Goal: Task Accomplishment & Management: Manage account settings

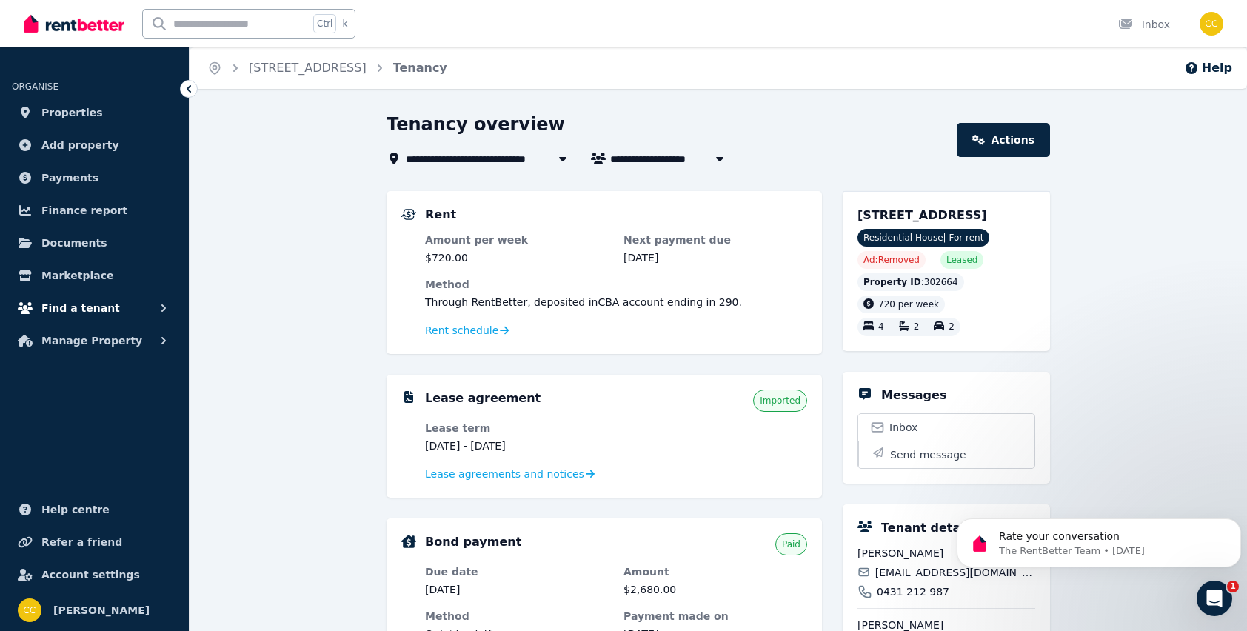
click at [134, 318] on button "Find a tenant" at bounding box center [94, 308] width 165 height 30
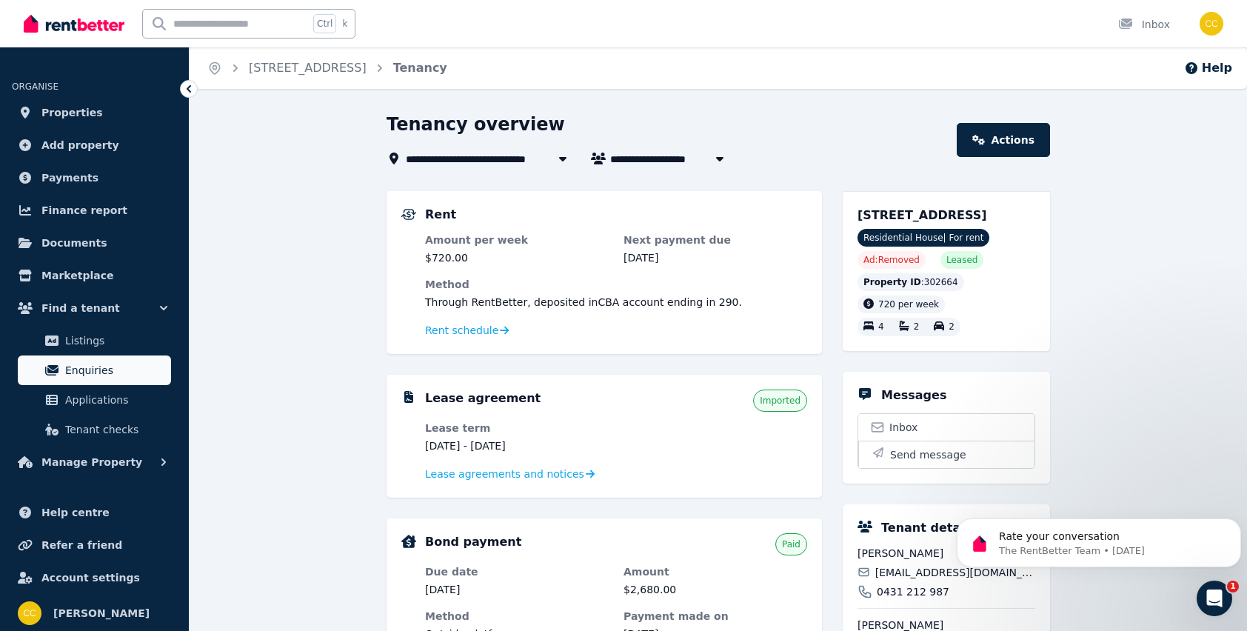
click at [90, 372] on span "Enquiries" at bounding box center [115, 370] width 100 height 18
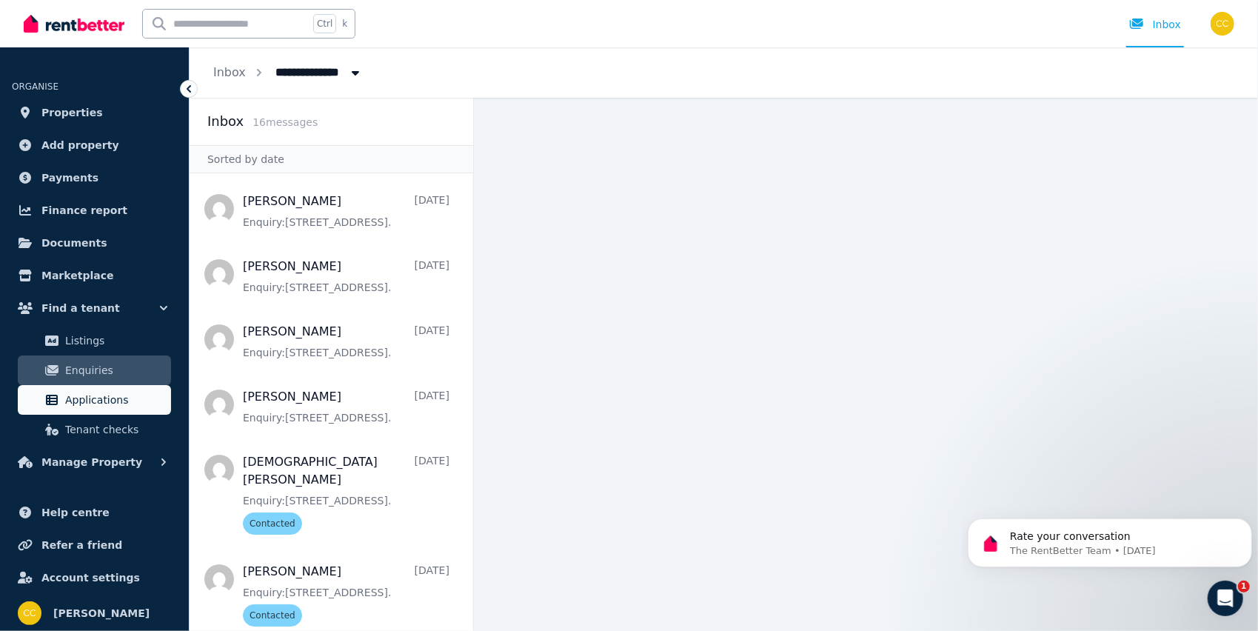
click at [87, 396] on span "Applications" at bounding box center [115, 400] width 100 height 18
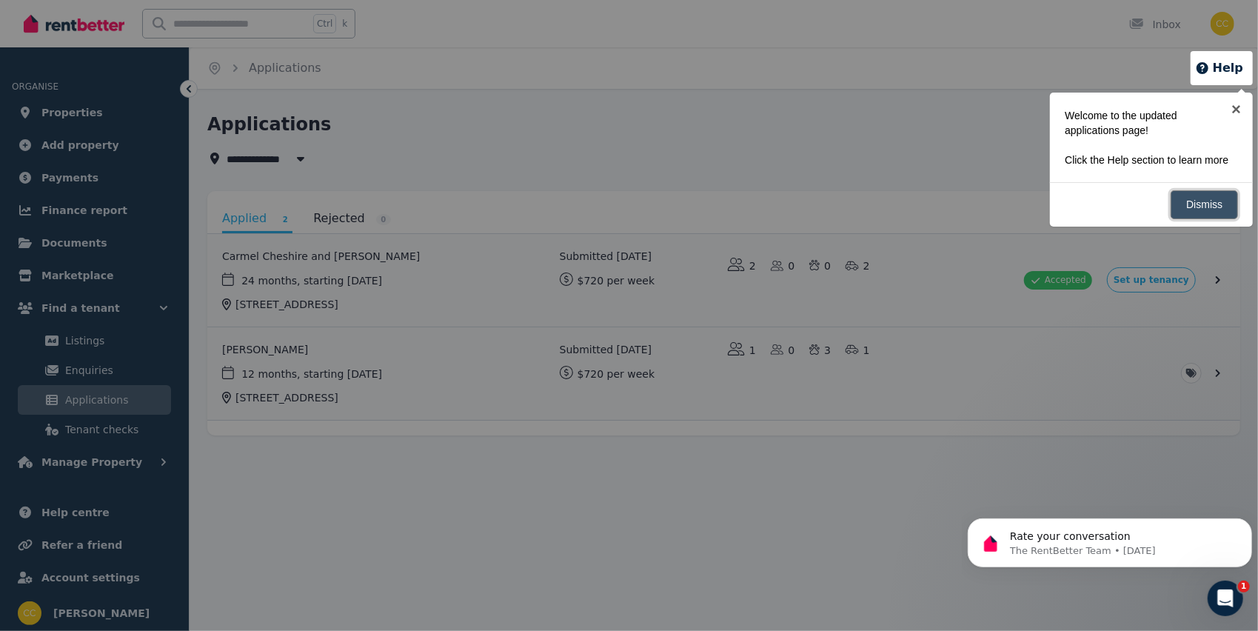
click at [1201, 209] on link "Dismiss" at bounding box center [1204, 204] width 67 height 29
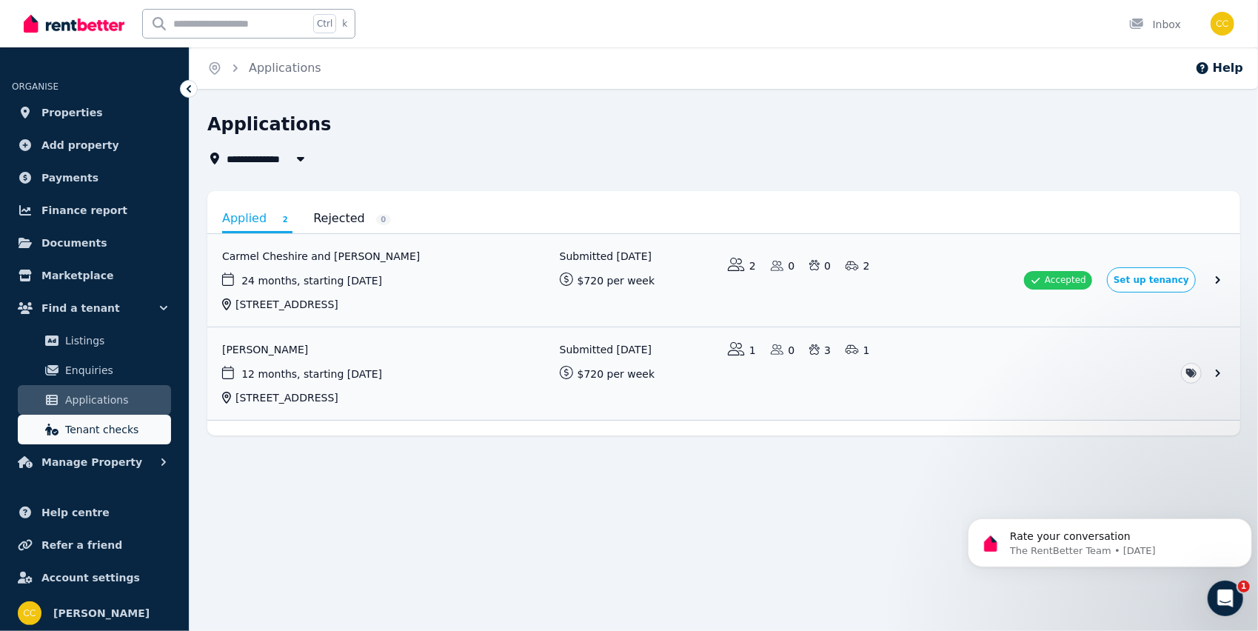
click at [123, 436] on span "Tenant checks" at bounding box center [115, 430] width 100 height 18
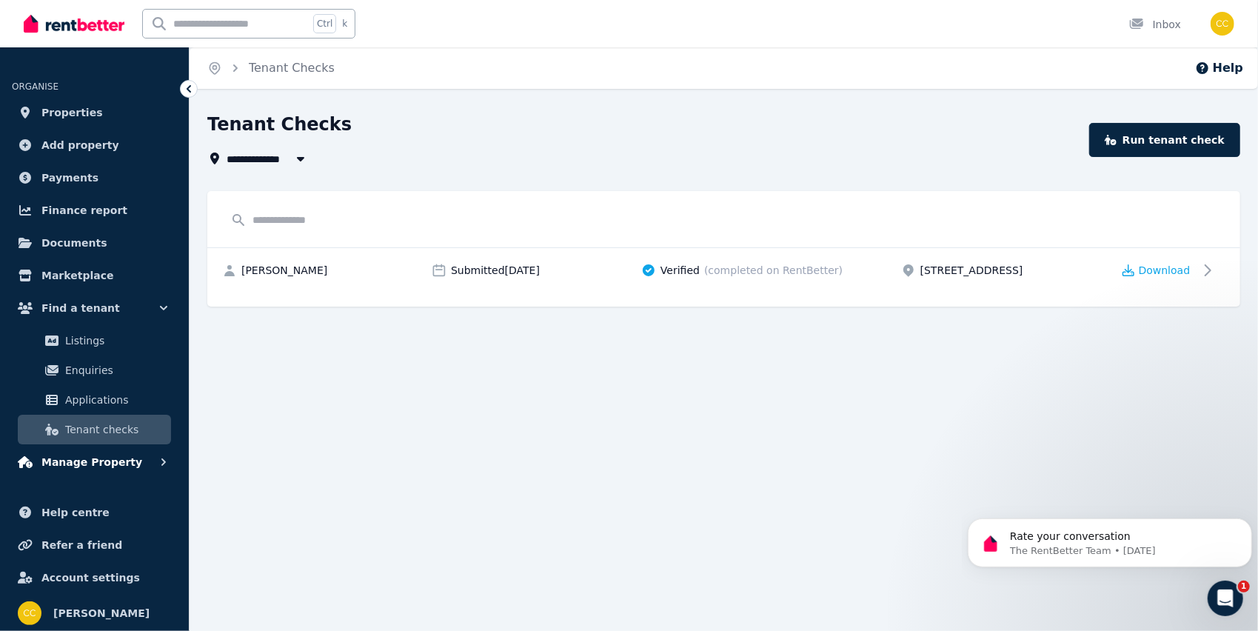
click at [120, 465] on span "Manage Property" at bounding box center [91, 462] width 101 height 18
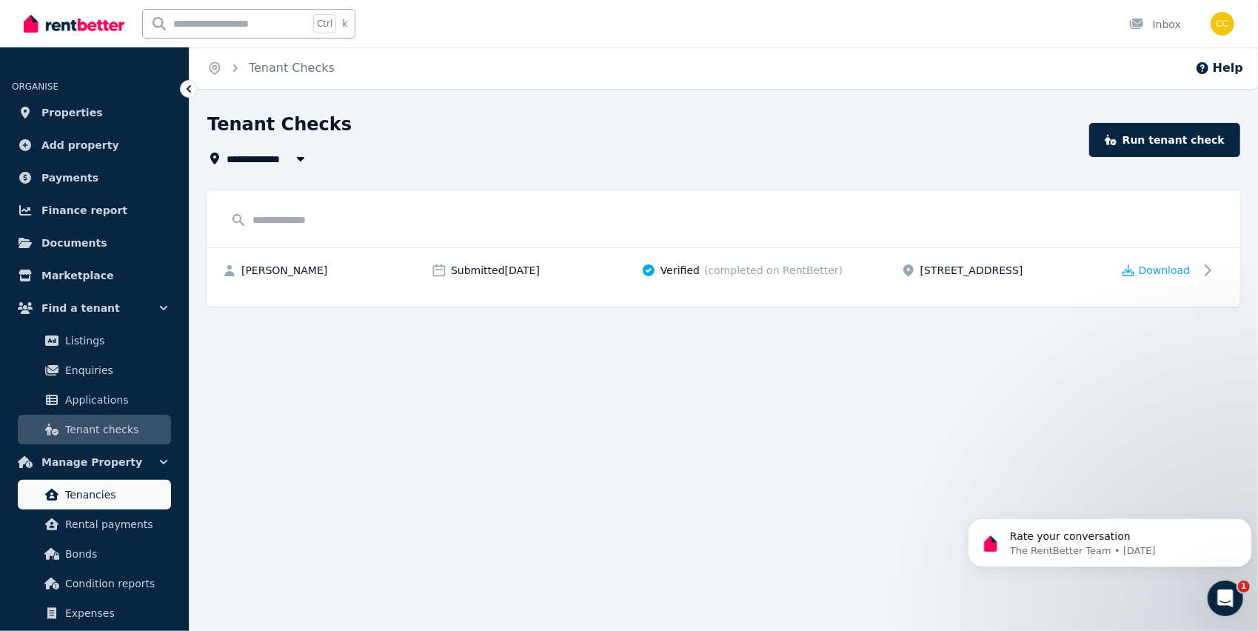
click at [87, 507] on link "Tenancies" at bounding box center [94, 495] width 153 height 30
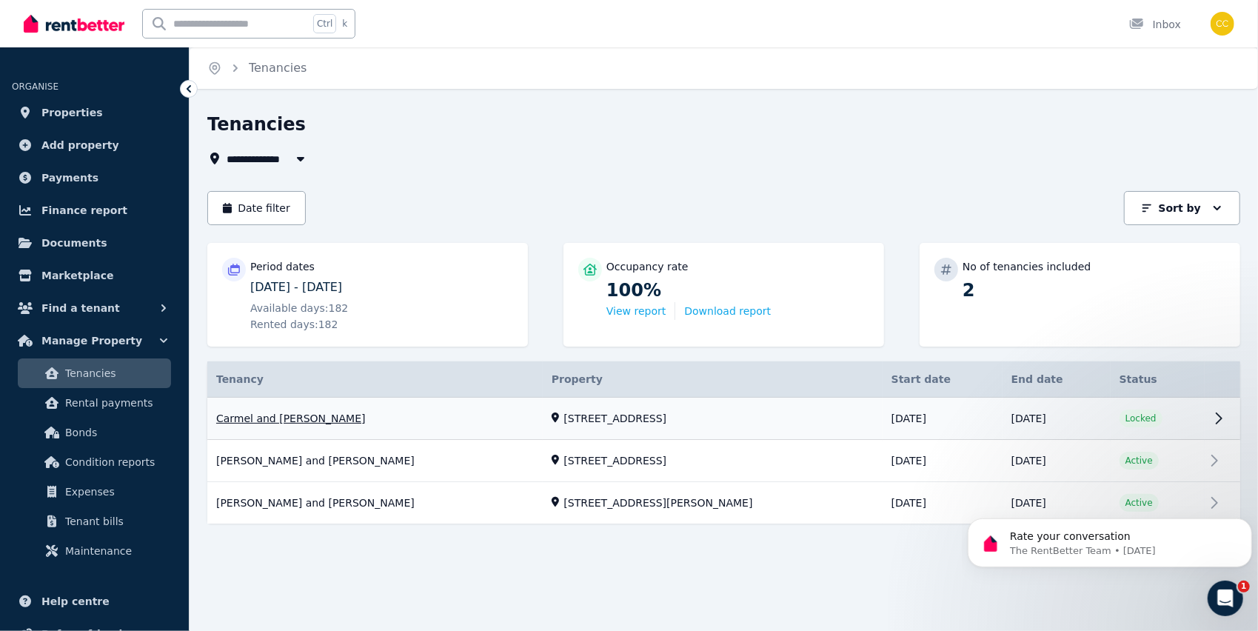
click at [1227, 416] on link "View property details" at bounding box center [723, 419] width 1033 height 42
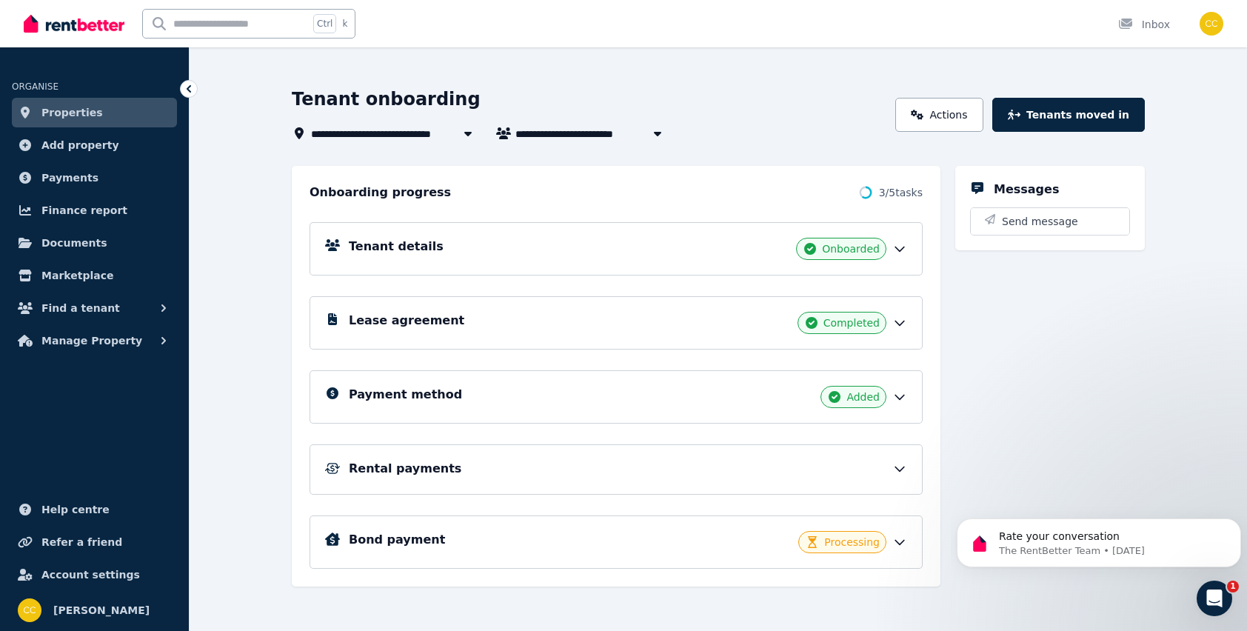
scroll to position [50, 0]
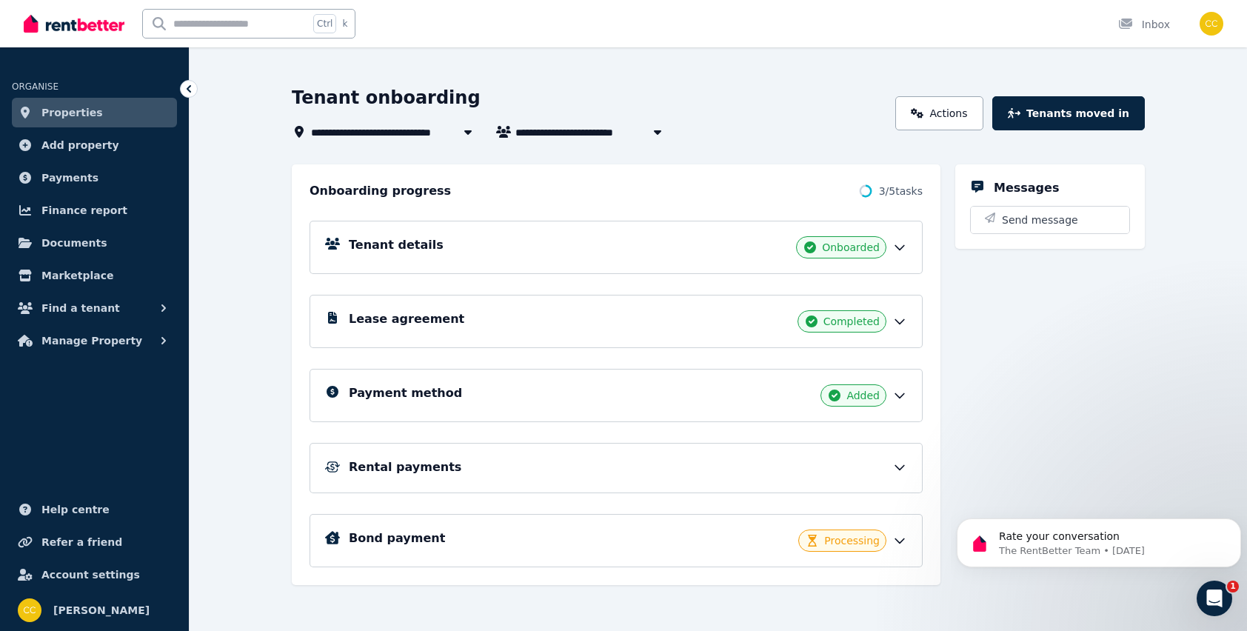
click at [905, 460] on icon at bounding box center [899, 467] width 15 height 15
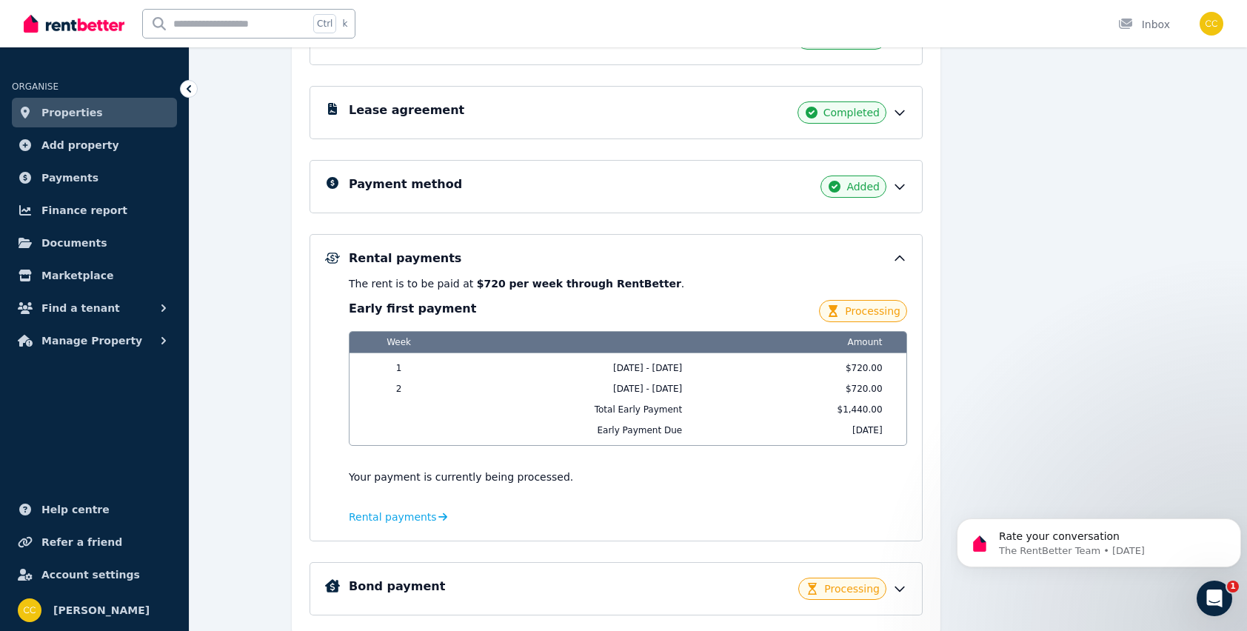
scroll to position [267, 0]
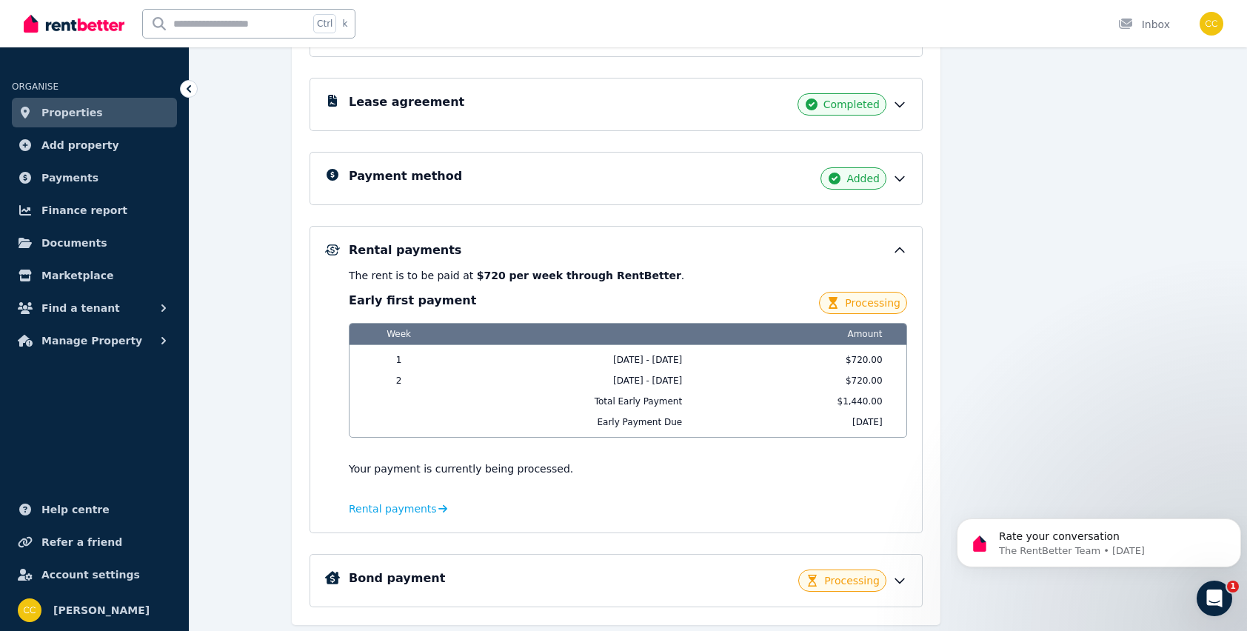
click at [1019, 375] on div "Messages Send message" at bounding box center [1050, 286] width 190 height 678
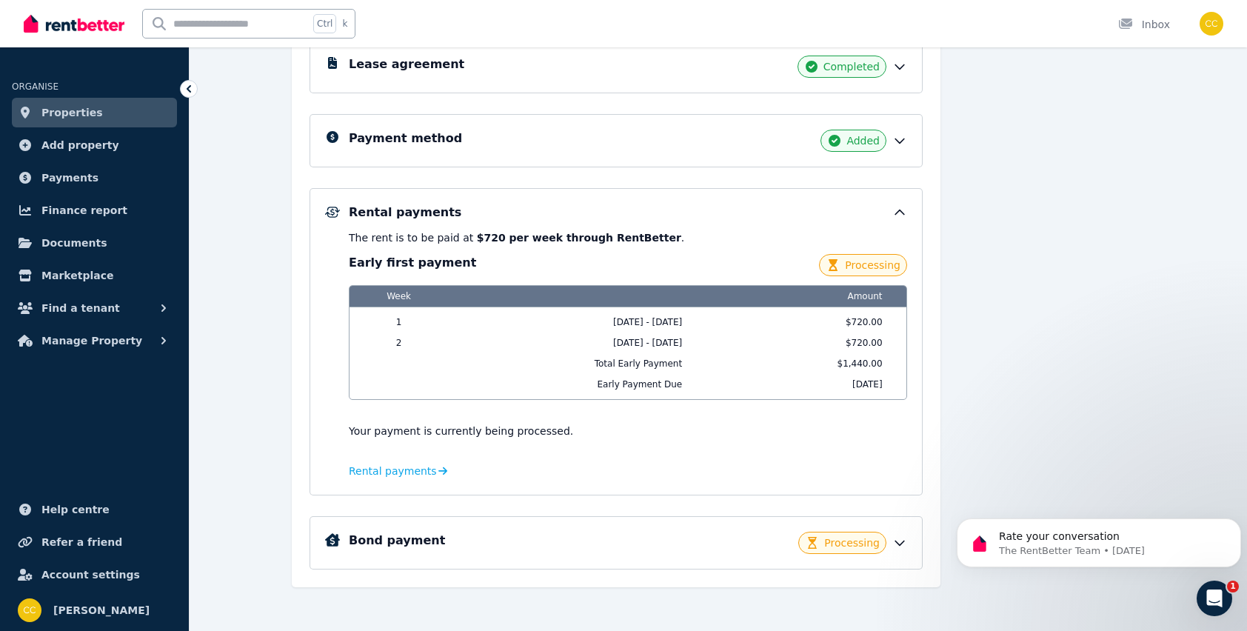
scroll to position [306, 0]
click at [906, 536] on icon at bounding box center [899, 542] width 15 height 15
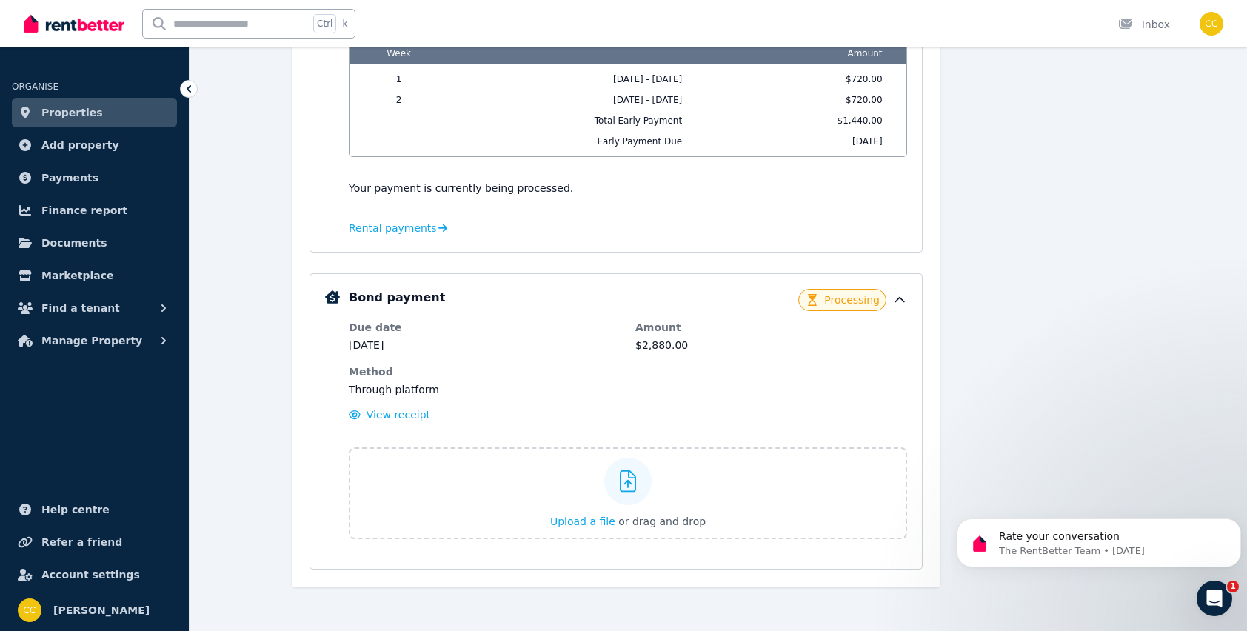
scroll to position [549, 0]
click at [404, 412] on span "View receipt" at bounding box center [399, 414] width 64 height 12
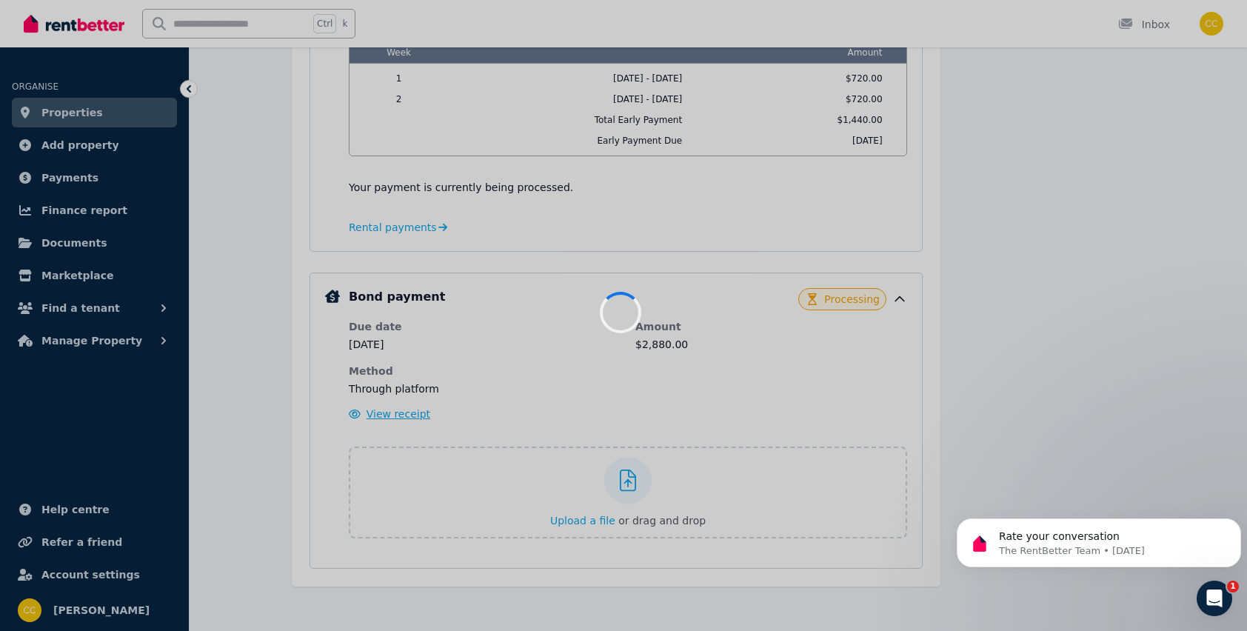
click at [404, 412] on div at bounding box center [623, 315] width 1247 height 631
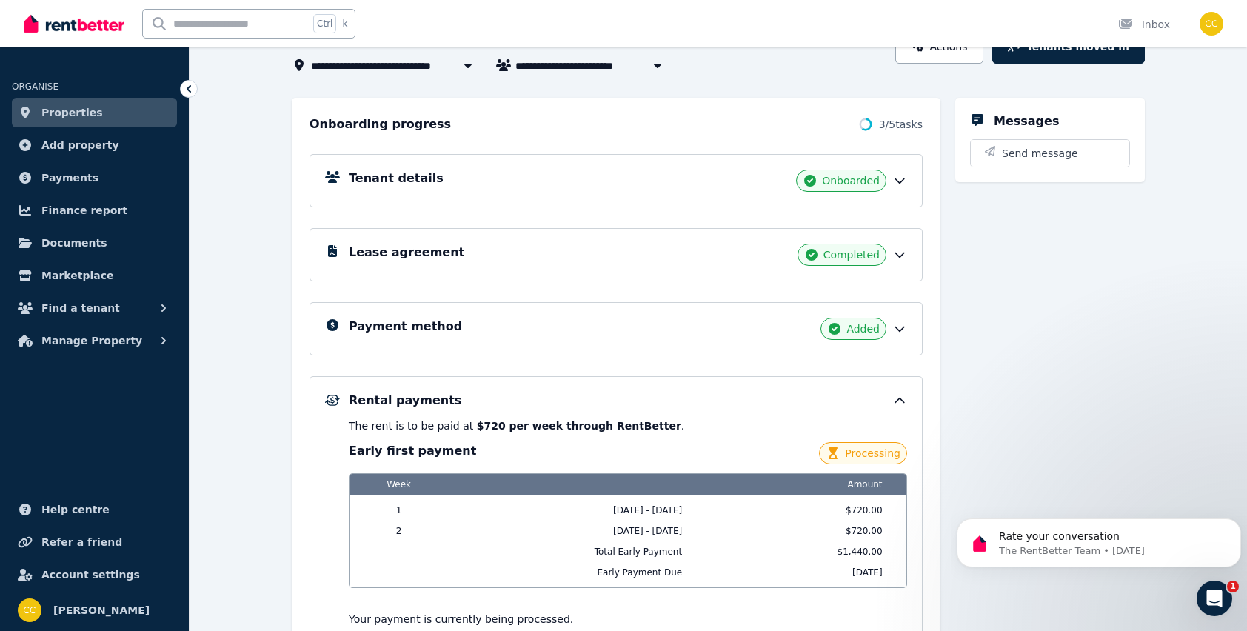
scroll to position [0, 0]
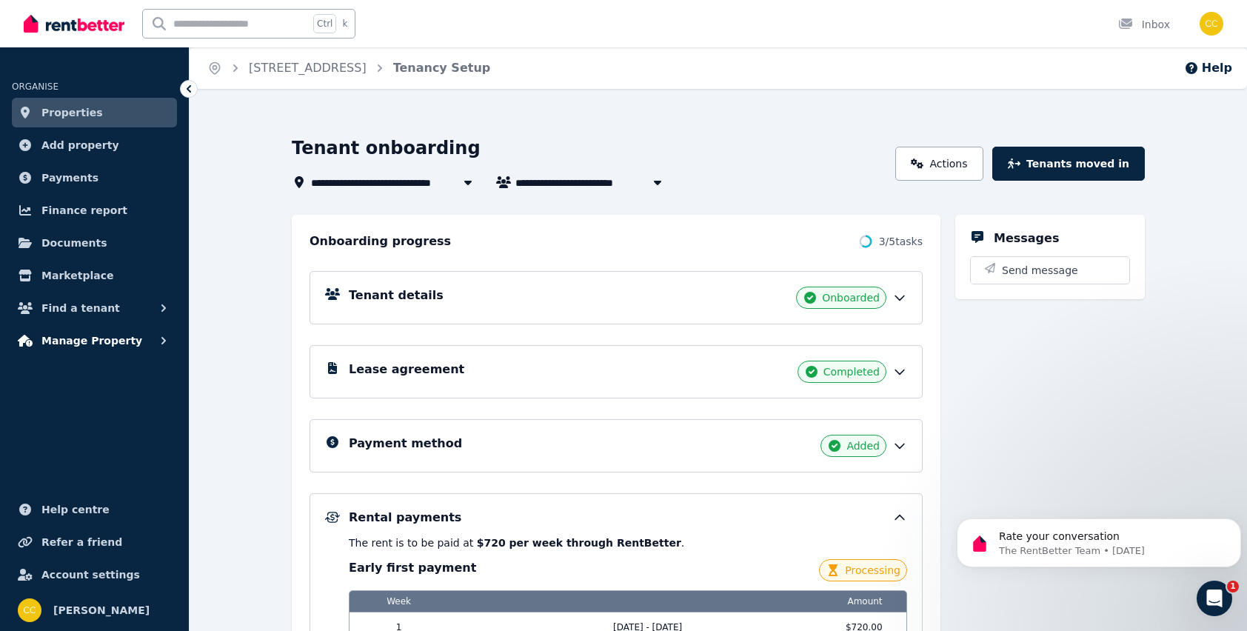
click at [99, 336] on span "Manage Property" at bounding box center [91, 341] width 101 height 18
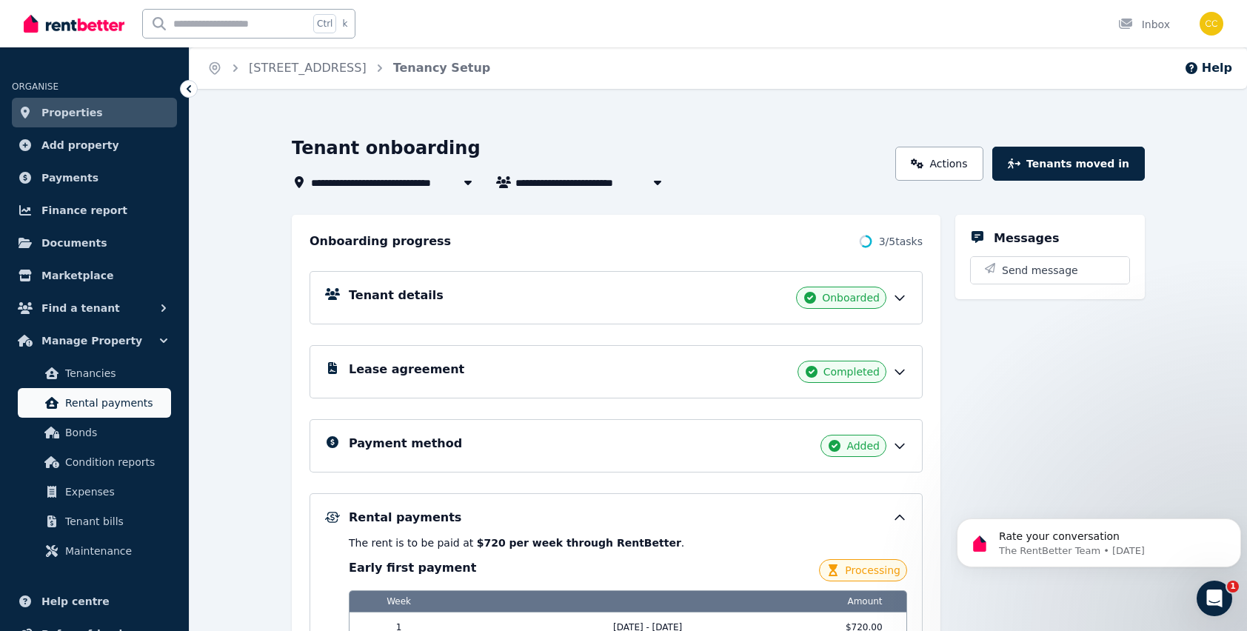
click at [96, 402] on span "Rental payments" at bounding box center [115, 403] width 100 height 18
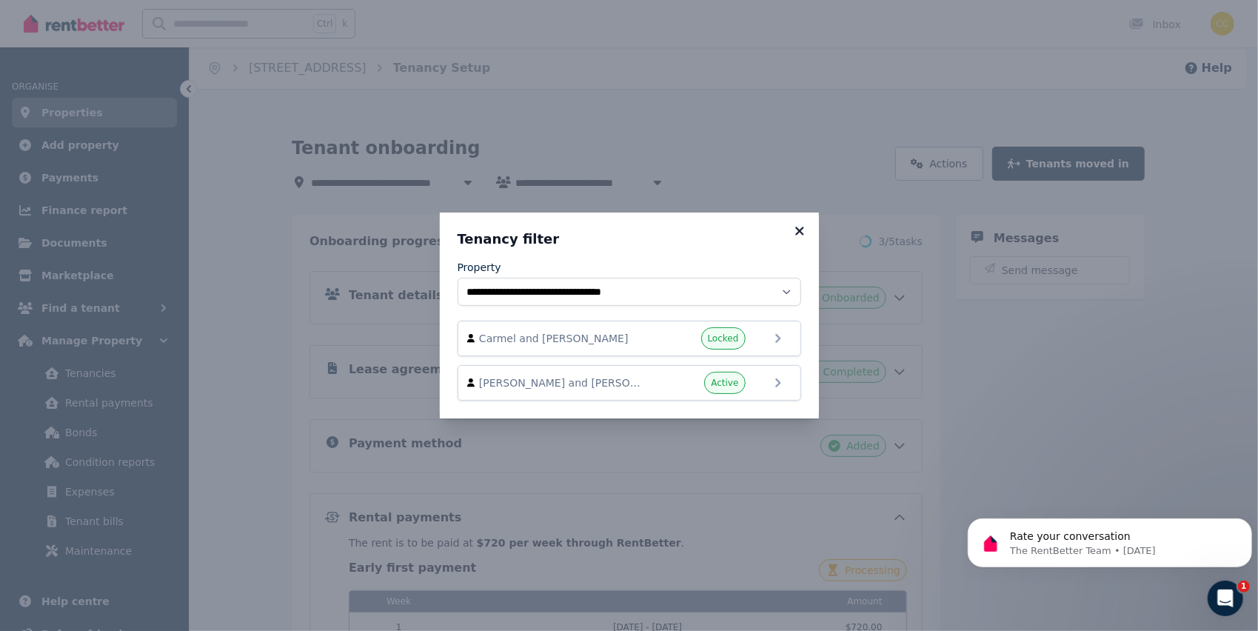
click at [802, 227] on icon at bounding box center [799, 230] width 15 height 13
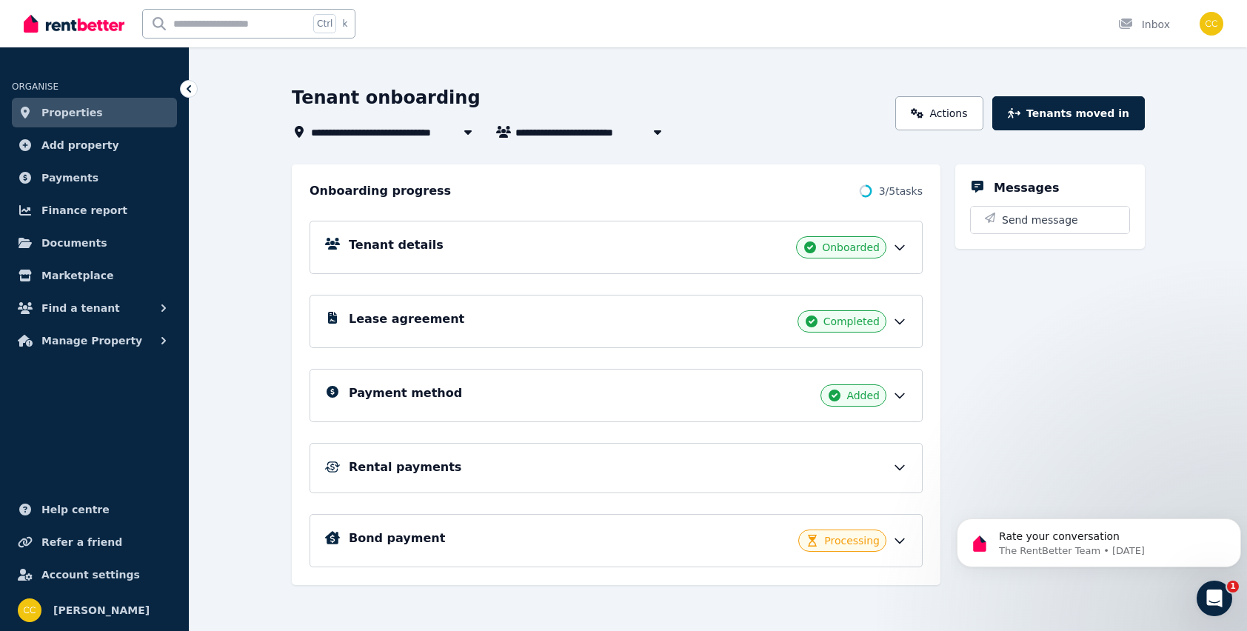
click at [908, 462] on div "Rental payments" at bounding box center [616, 468] width 613 height 50
click at [901, 460] on icon at bounding box center [899, 467] width 15 height 15
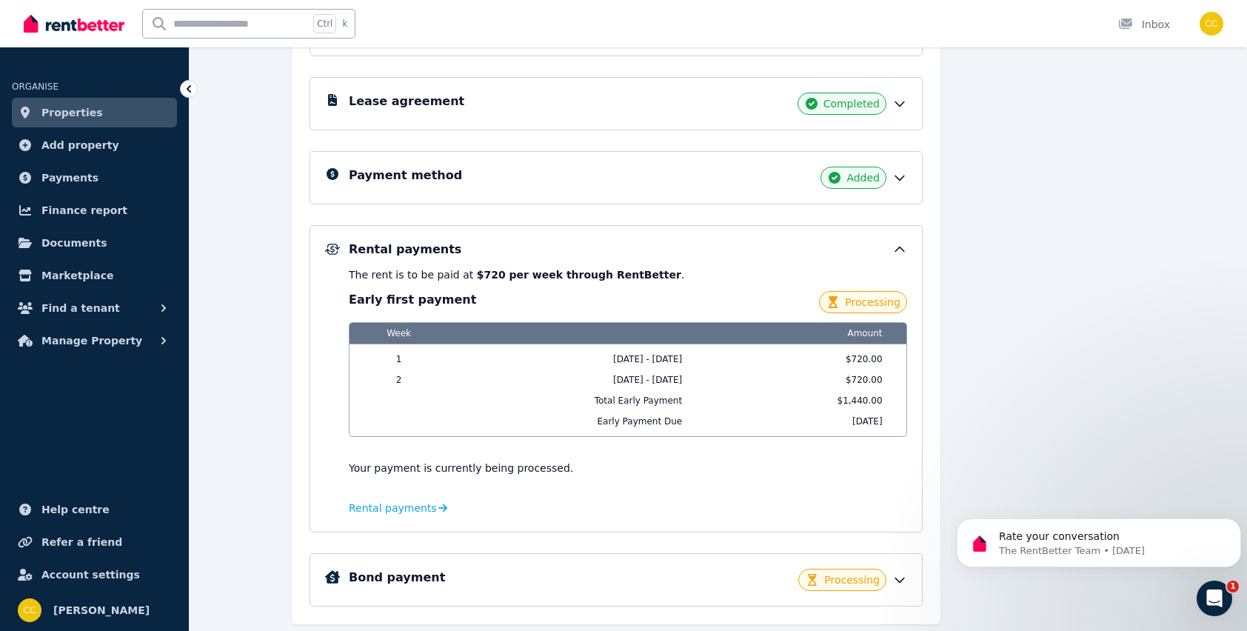
scroll to position [306, 0]
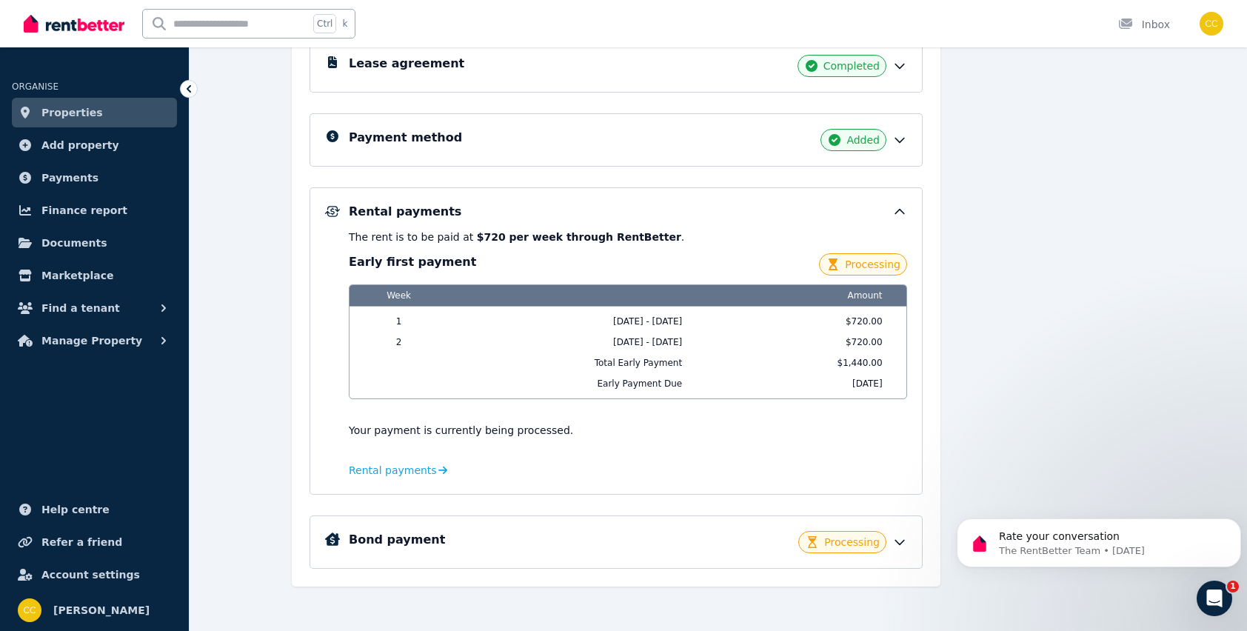
click at [1083, 264] on div "Messages Send message" at bounding box center [1050, 248] width 190 height 678
